Goal: Navigation & Orientation: Find specific page/section

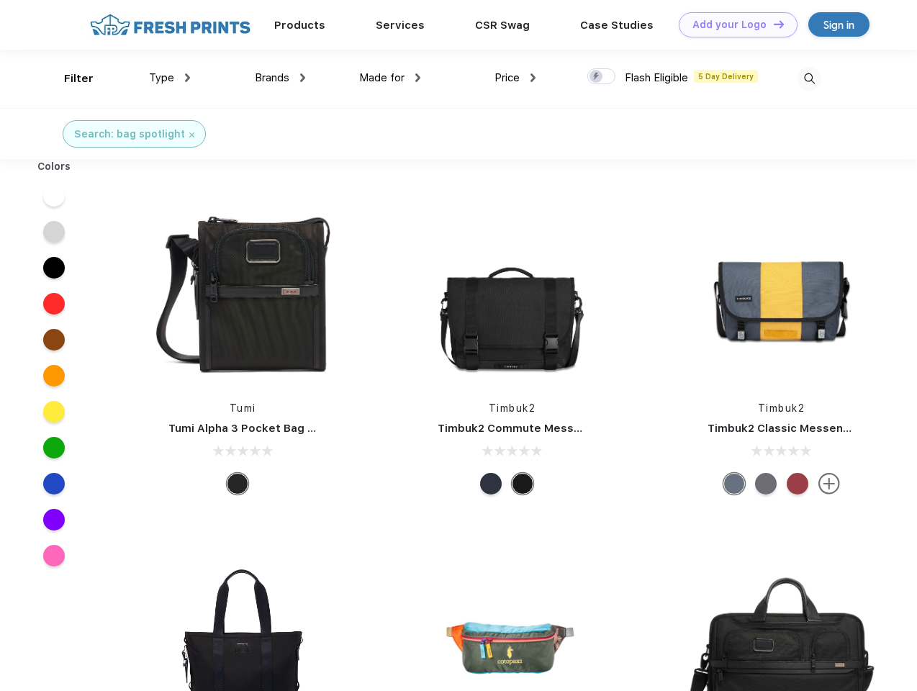
click at [733, 24] on link "Add your Logo Design Tool" at bounding box center [738, 24] width 119 height 25
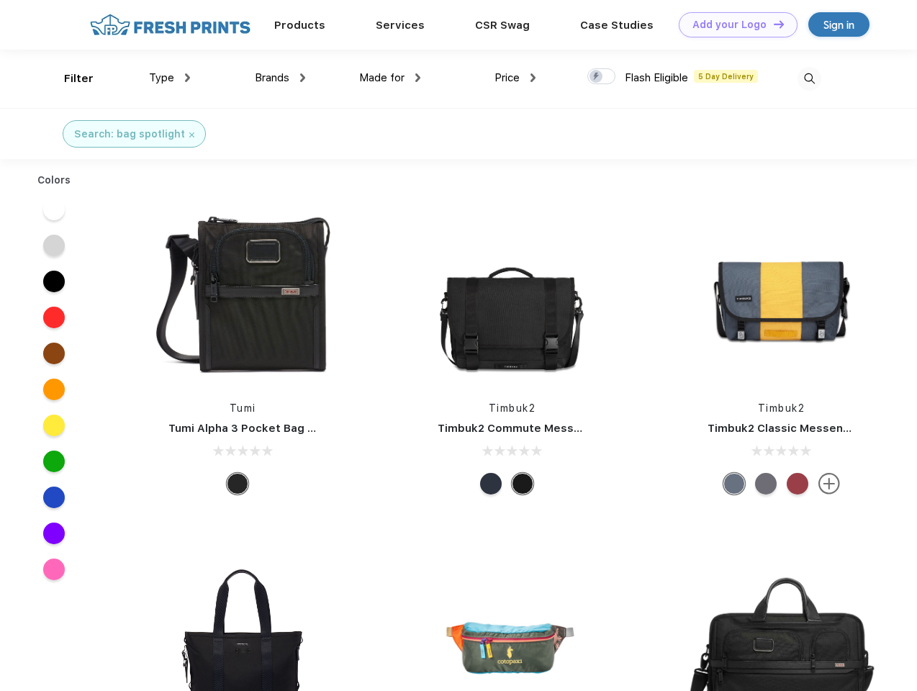
click at [0, 0] on div "Design Tool" at bounding box center [0, 0] width 0 height 0
click at [772, 24] on link "Add your Logo Design Tool" at bounding box center [738, 24] width 119 height 25
click at [69, 78] on div "Filter" at bounding box center [79, 79] width 30 height 17
click at [170, 78] on span "Type" at bounding box center [161, 77] width 25 height 13
click at [280, 78] on span "Brands" at bounding box center [272, 77] width 35 height 13
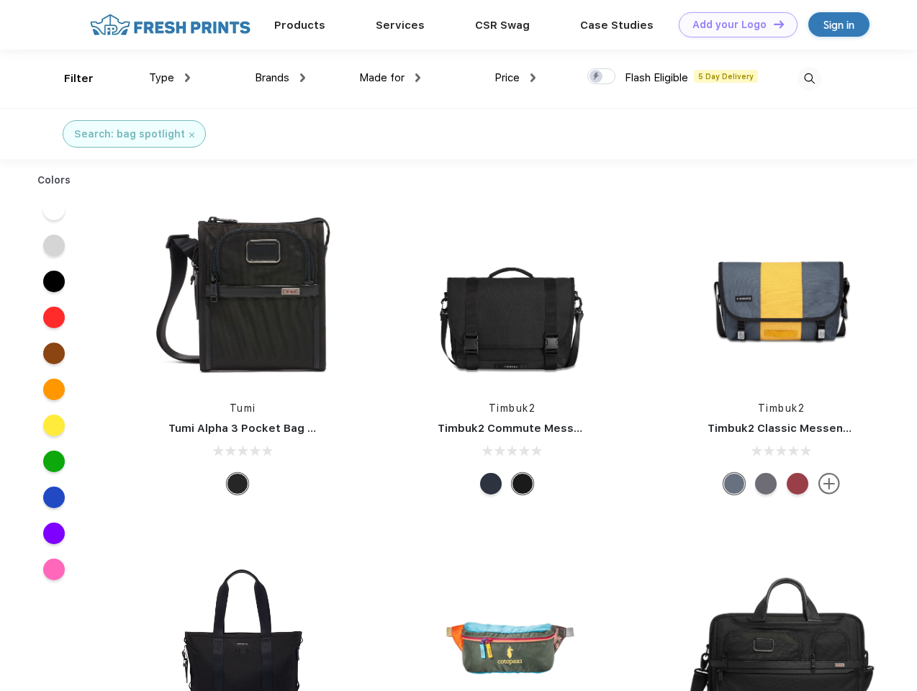
click at [390, 78] on span "Made for" at bounding box center [381, 77] width 45 height 13
click at [515, 78] on span "Price" at bounding box center [506, 77] width 25 height 13
click at [602, 77] on div at bounding box center [601, 76] width 28 height 16
click at [597, 77] on input "checkbox" at bounding box center [591, 72] width 9 height 9
click at [809, 78] on img at bounding box center [809, 79] width 24 height 24
